Goal: Task Accomplishment & Management: Complete application form

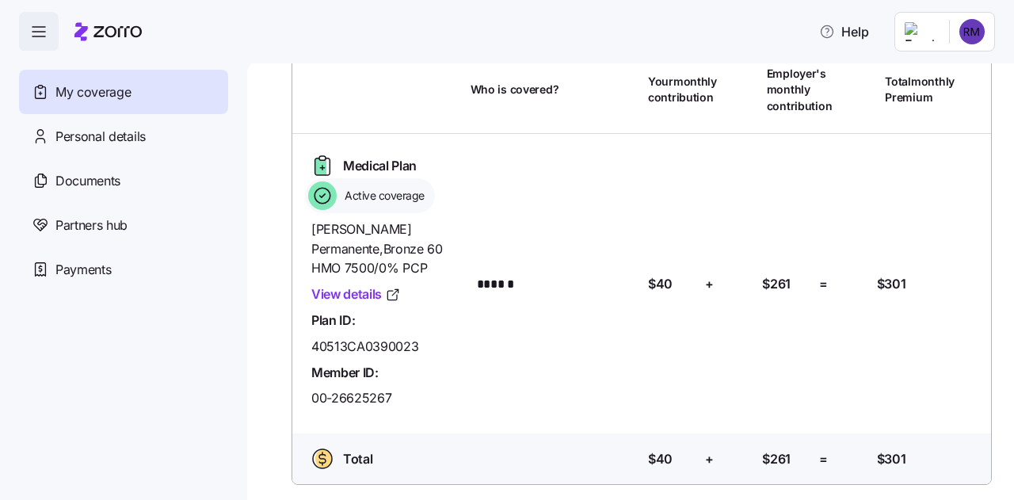
scroll to position [92, 0]
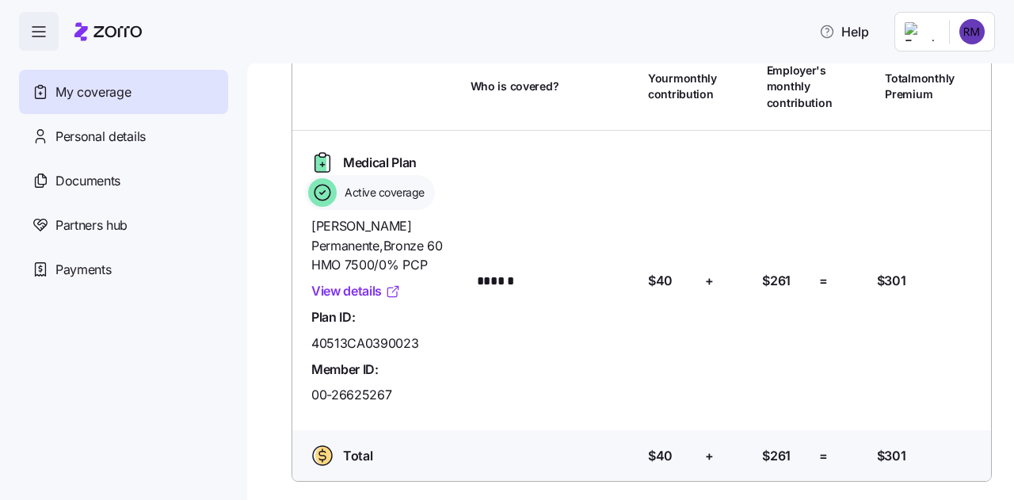
click at [352, 298] on link "View details" at bounding box center [356, 291] width 90 height 20
click at [138, 134] on span "Personal details" at bounding box center [100, 137] width 90 height 20
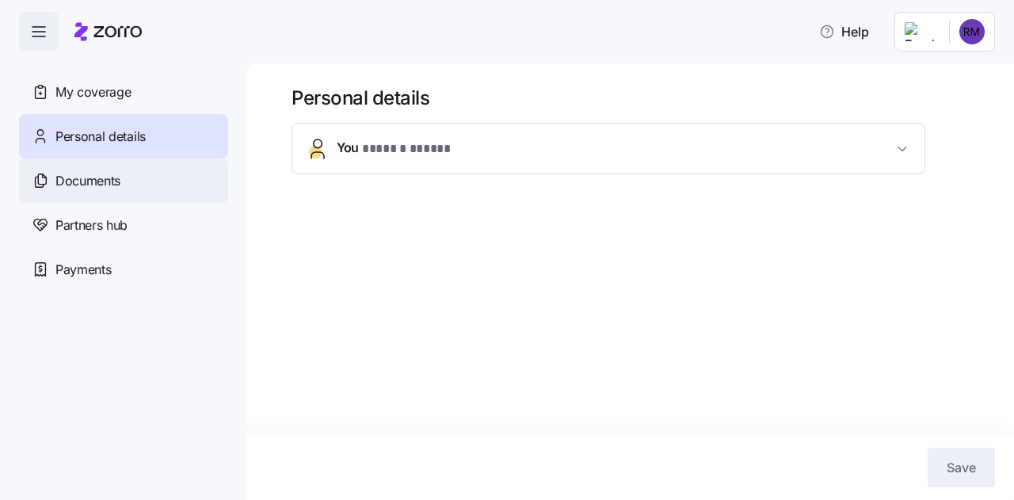
click at [125, 193] on div "Documents" at bounding box center [123, 180] width 209 height 44
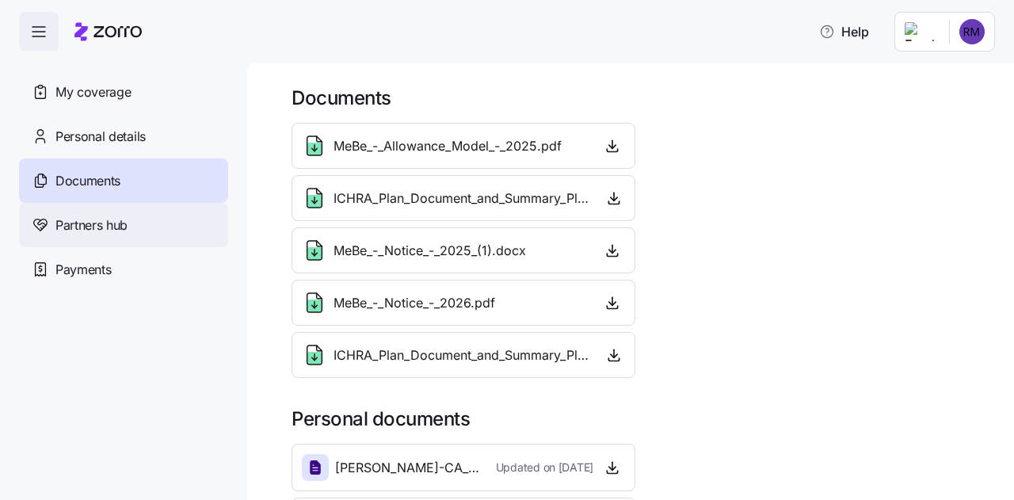
click at [134, 219] on div "Partners hub" at bounding box center [123, 225] width 209 height 44
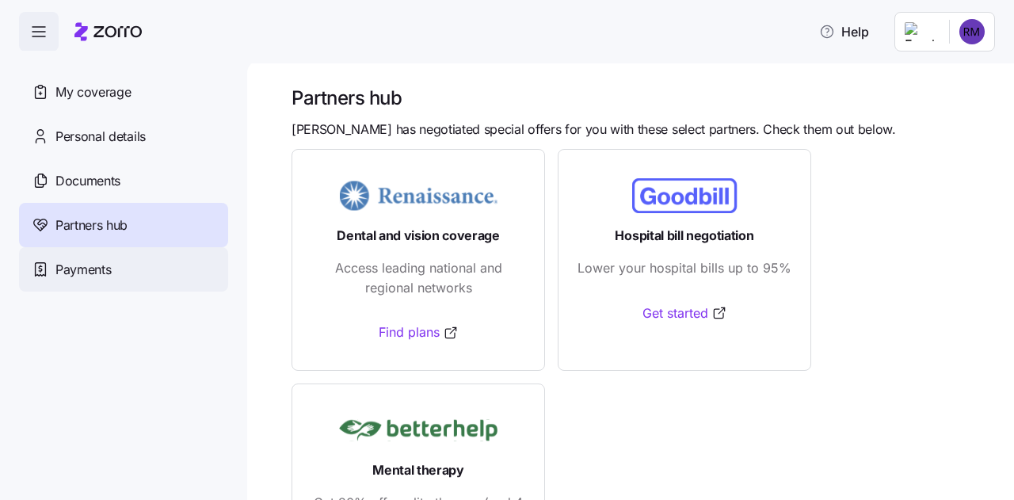
click at [132, 261] on div "Payments" at bounding box center [123, 269] width 209 height 44
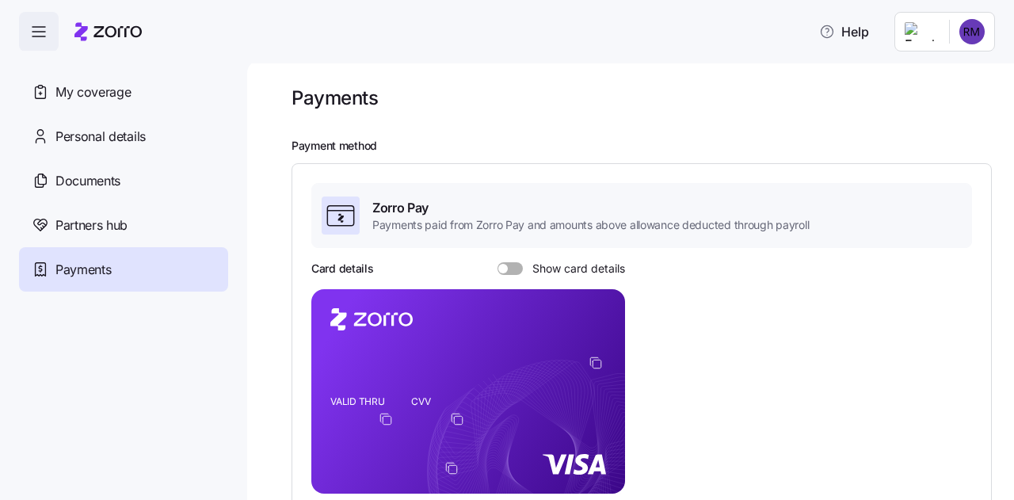
click at [44, 29] on icon "button" at bounding box center [38, 31] width 19 height 19
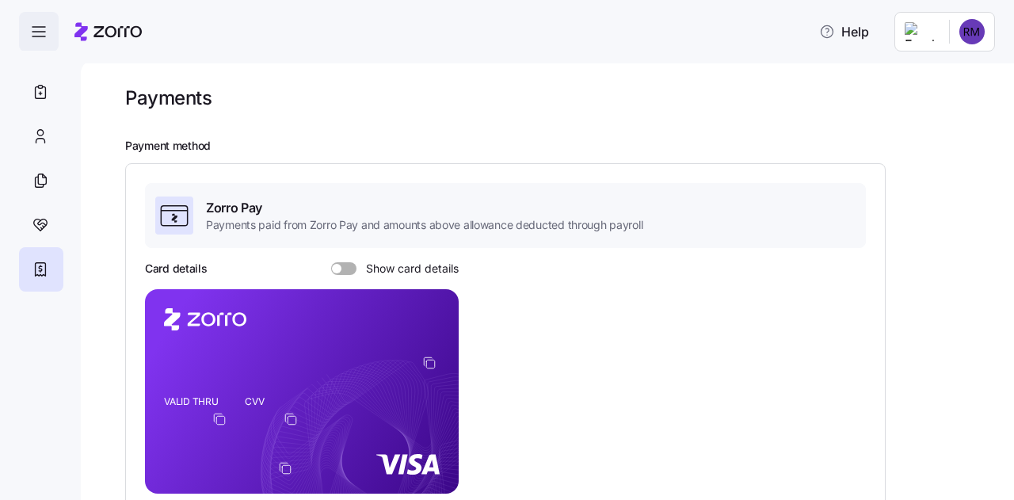
click at [44, 29] on icon "button" at bounding box center [38, 31] width 19 height 19
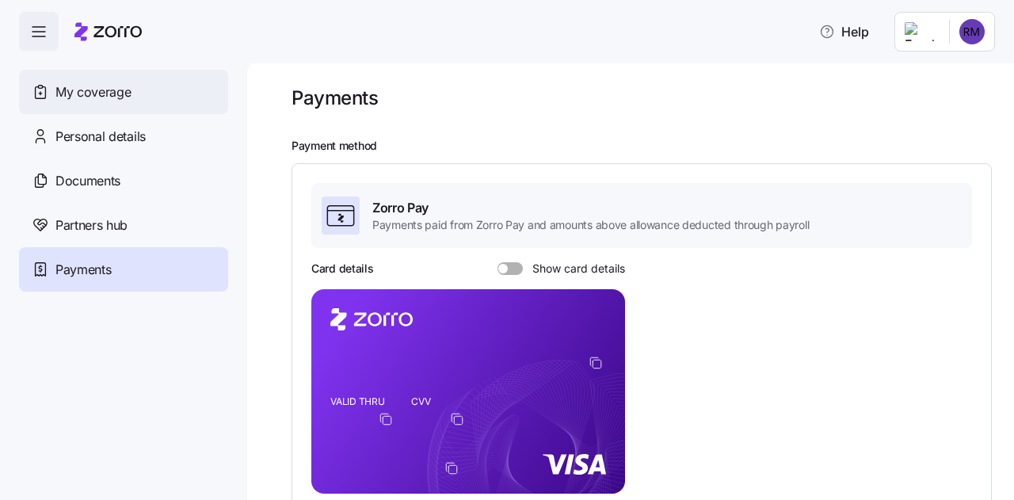
click at [87, 104] on div "My coverage" at bounding box center [123, 92] width 209 height 44
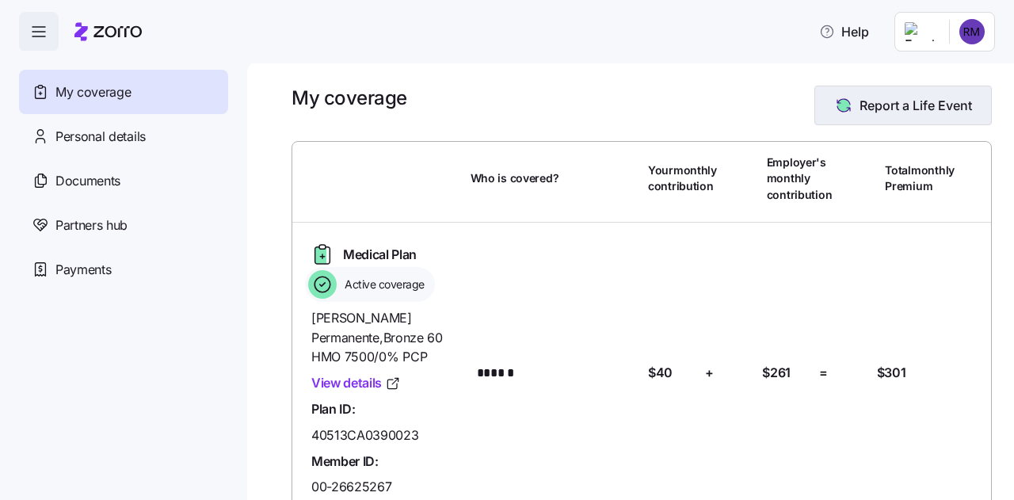
click at [947, 99] on span "Report a Life Event" at bounding box center [916, 105] width 113 height 19
